Goal: Task Accomplishment & Management: Use online tool/utility

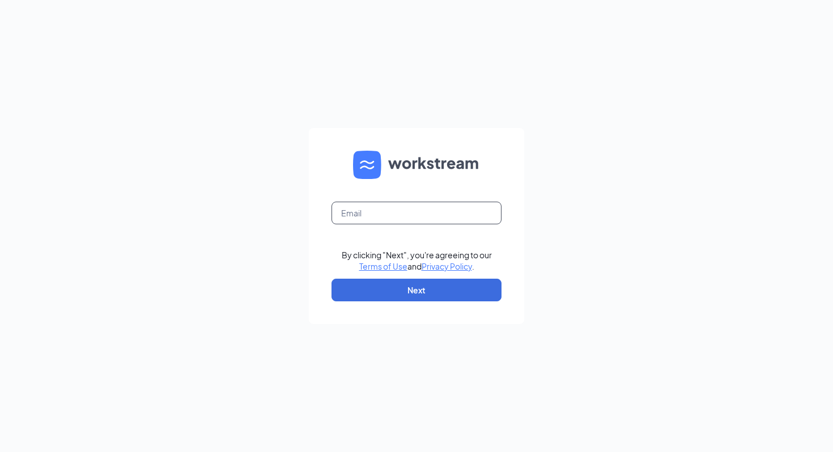
click at [490, 205] on input "text" at bounding box center [417, 213] width 170 height 23
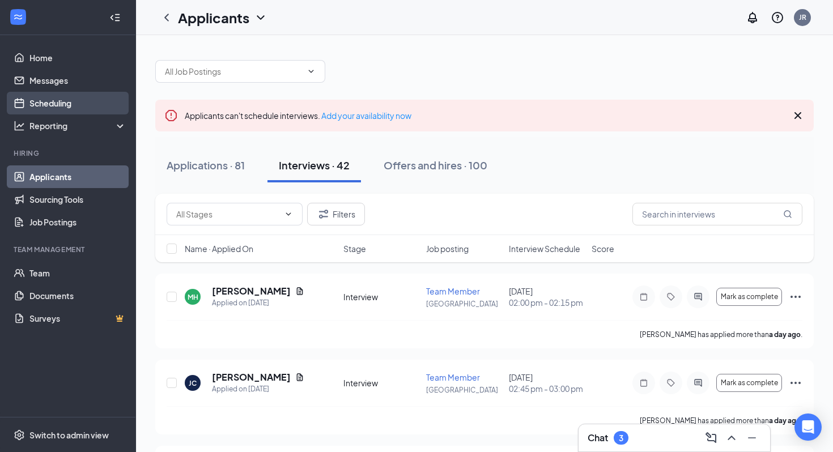
click at [72, 108] on link "Scheduling" at bounding box center [77, 103] width 97 height 23
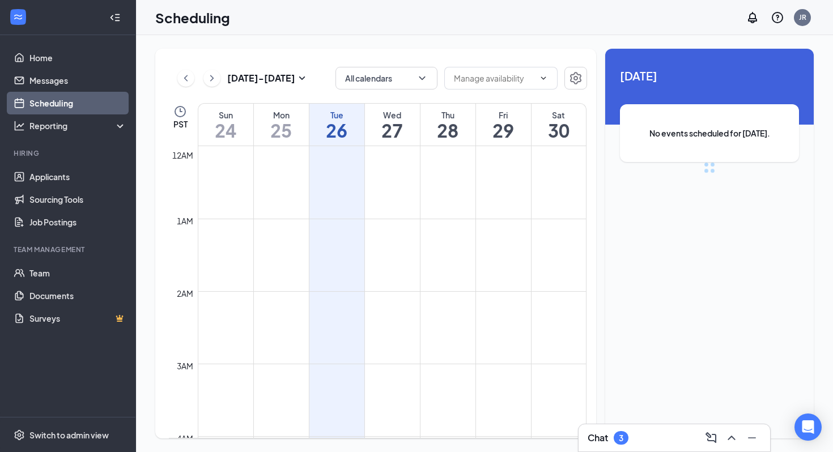
scroll to position [557, 0]
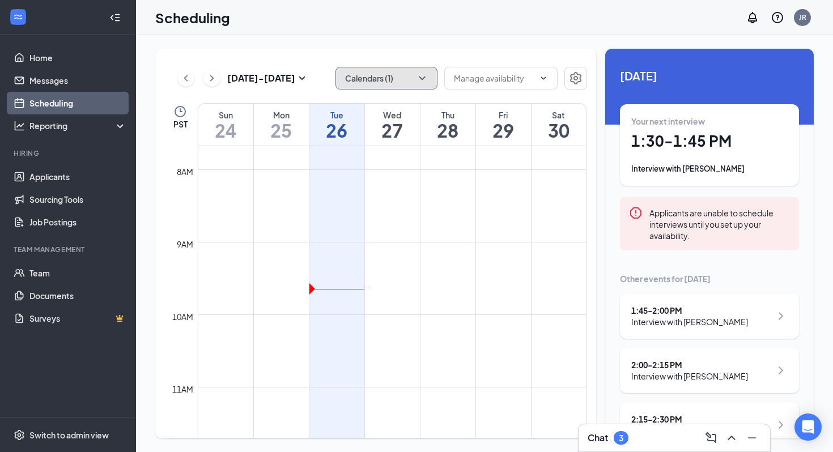
click at [364, 86] on button "Calendars (1)" at bounding box center [387, 78] width 102 height 23
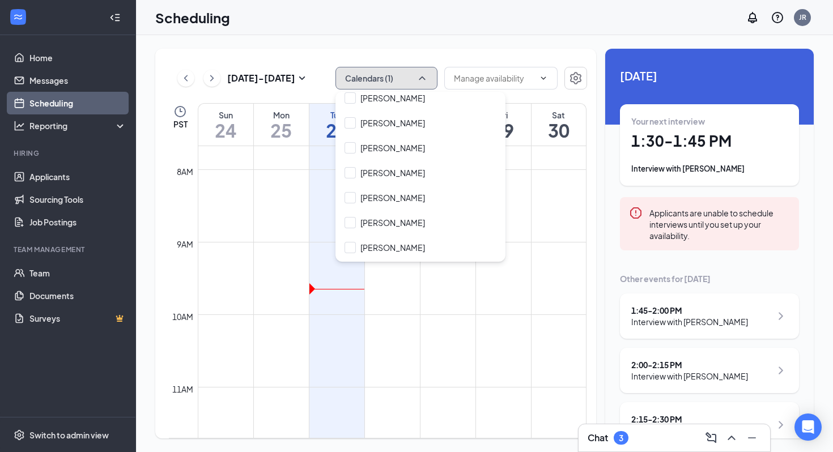
scroll to position [3576, 0]
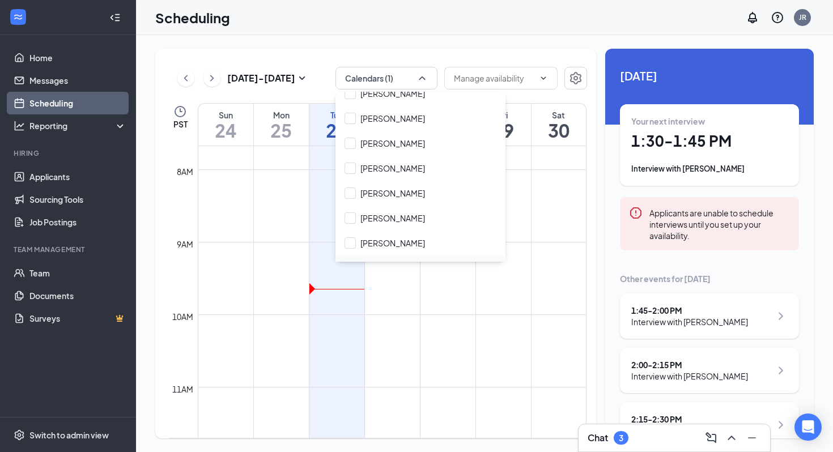
click at [361, 262] on input "[PERSON_NAME]" at bounding box center [385, 267] width 81 height 11
checkbox input "true"
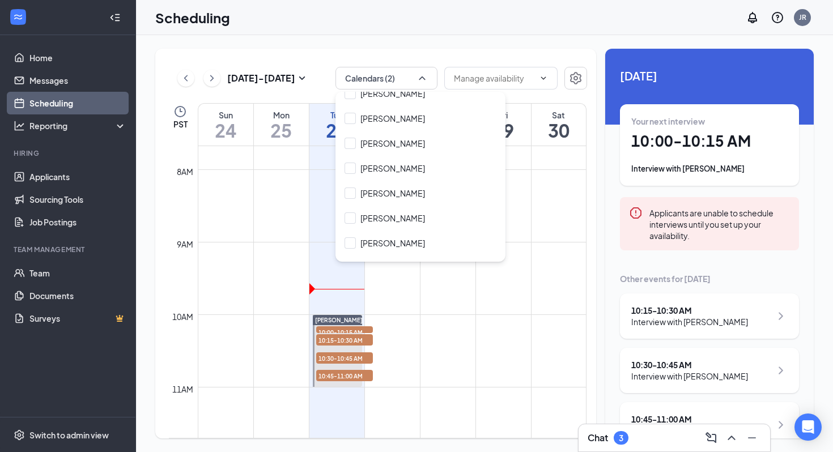
click at [404, 43] on div "[DATE] - [DATE] Calendars (2) PST Sun 24 Mon 25 Tue 26 Wed 27 Thu 28 Fri 29 Sat…" at bounding box center [484, 243] width 697 height 417
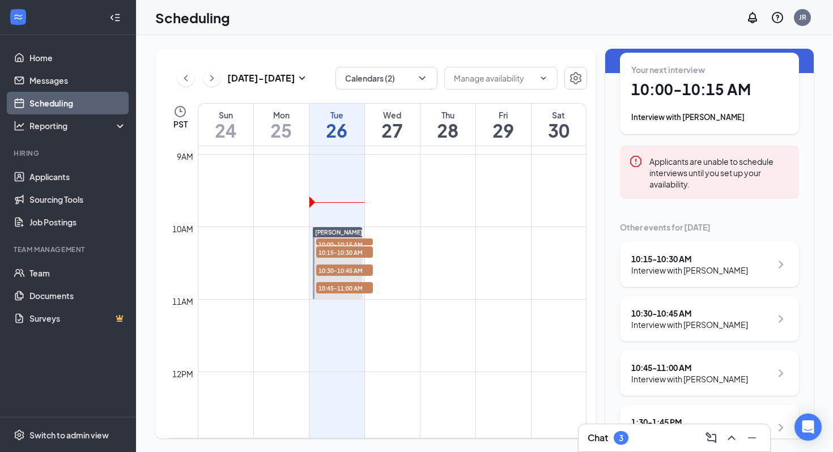
scroll to position [46, 0]
